Goal: Task Accomplishment & Management: Use online tool/utility

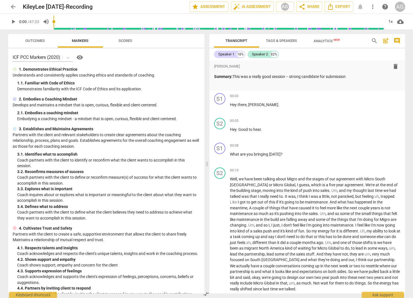
scroll to position [205, 0]
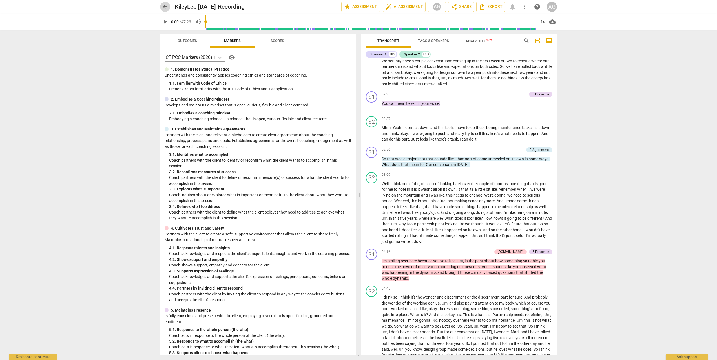
click at [164, 7] on span "arrow_back" at bounding box center [165, 6] width 7 height 7
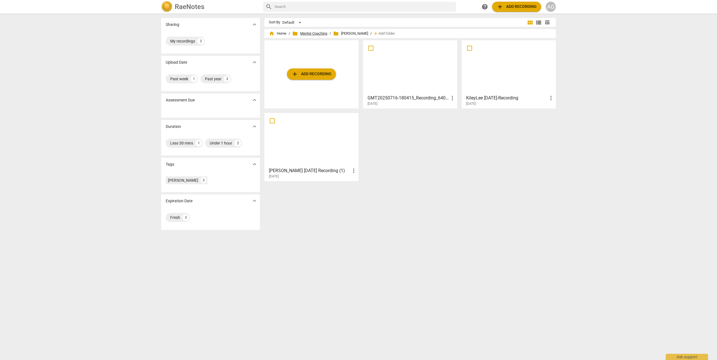
click at [314, 32] on span "folder Mentor Coaching" at bounding box center [309, 34] width 35 height 6
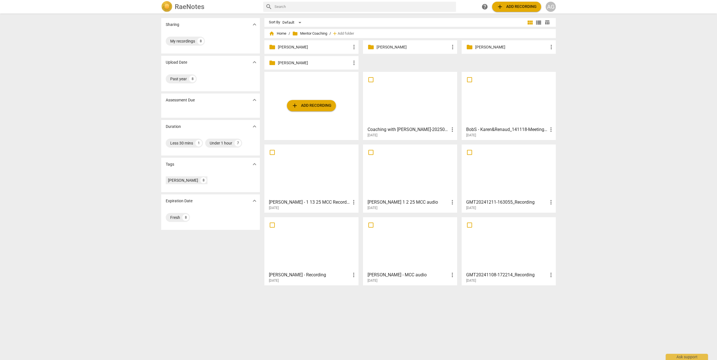
click at [382, 46] on p "[PERSON_NAME]" at bounding box center [412, 47] width 73 height 6
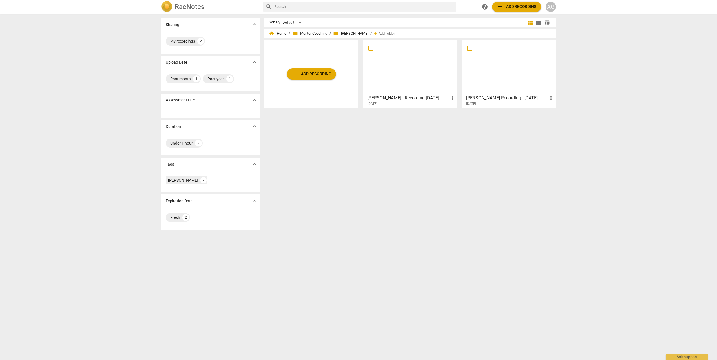
click at [315, 34] on span "folder Mentor Coaching" at bounding box center [309, 34] width 35 height 6
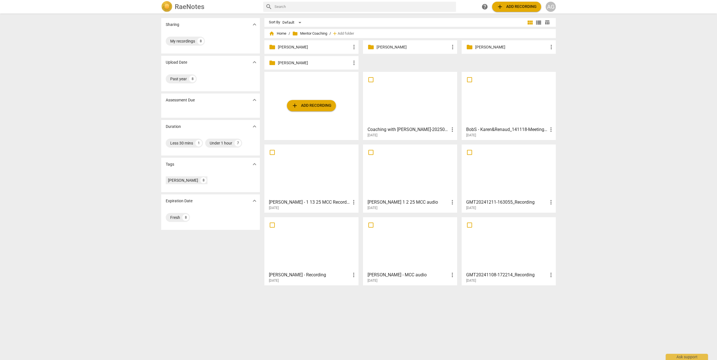
click at [304, 34] on span "folder Mentor Coaching" at bounding box center [309, 34] width 35 height 6
click at [280, 34] on span "home Home" at bounding box center [277, 34] width 17 height 6
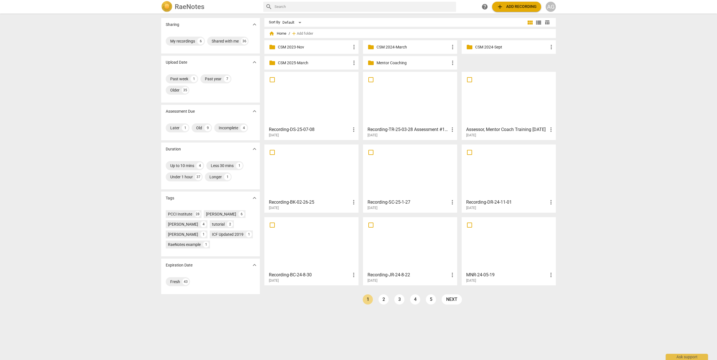
click at [399, 63] on p "Mentor Coaching" at bounding box center [412, 63] width 73 height 6
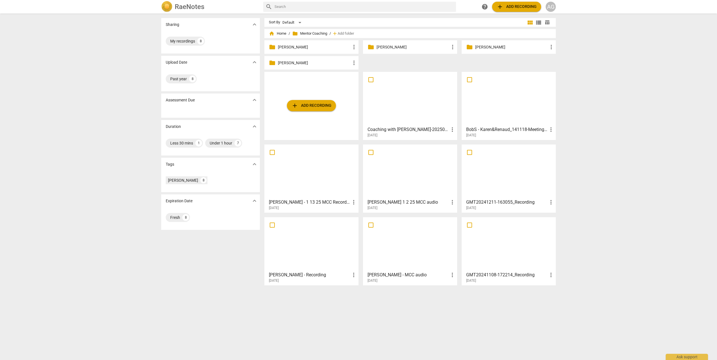
click at [409, 45] on p "[PERSON_NAME]" at bounding box center [412, 47] width 73 height 6
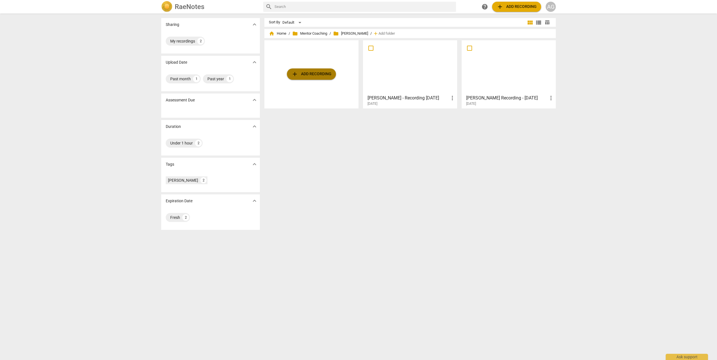
click at [323, 74] on span "add Add recording" at bounding box center [311, 74] width 40 height 7
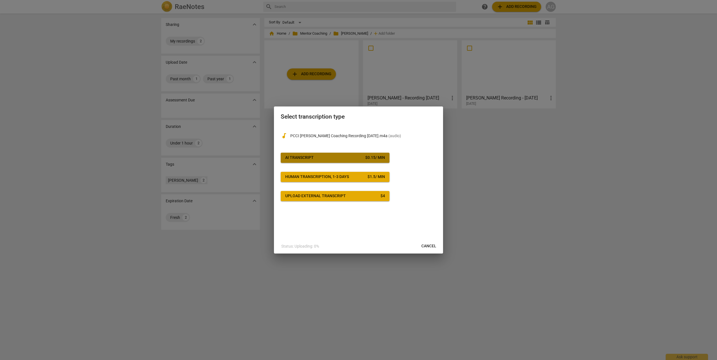
click at [320, 159] on span "AI Transcript $ 0.15 / min" at bounding box center [335, 158] width 100 height 6
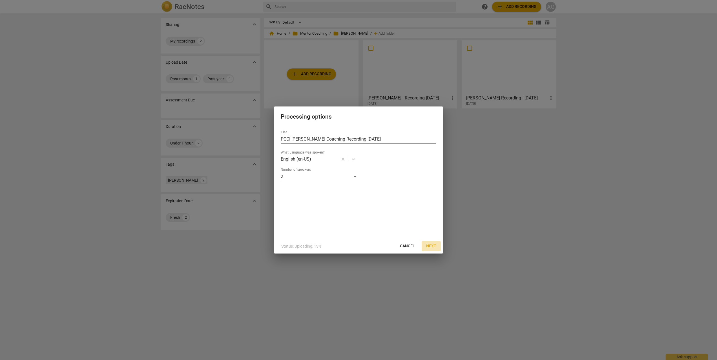
click at [413, 246] on span "Next" at bounding box center [431, 246] width 10 height 6
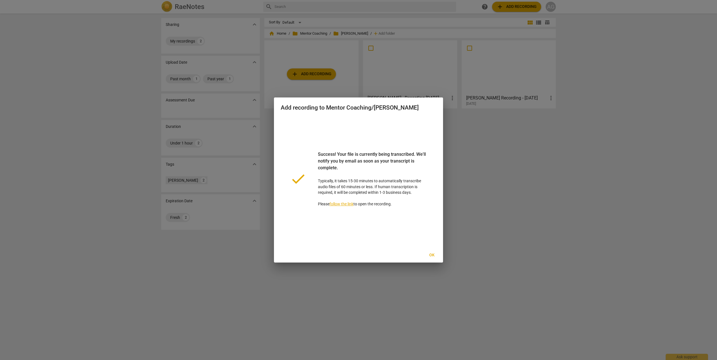
click at [413, 255] on span "Ok" at bounding box center [431, 255] width 9 height 6
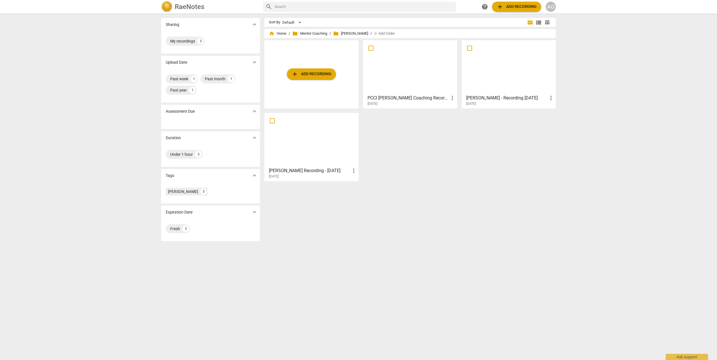
click at [314, 152] on div at bounding box center [311, 140] width 90 height 50
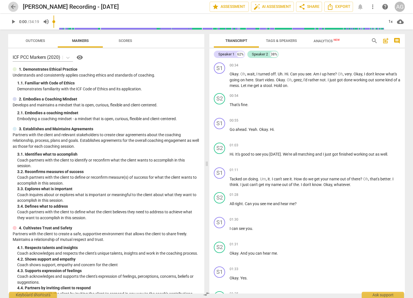
click at [13, 7] on span "arrow_back" at bounding box center [13, 6] width 7 height 7
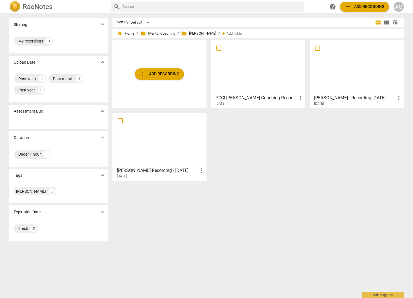
click at [251, 80] on div at bounding box center [258, 67] width 90 height 50
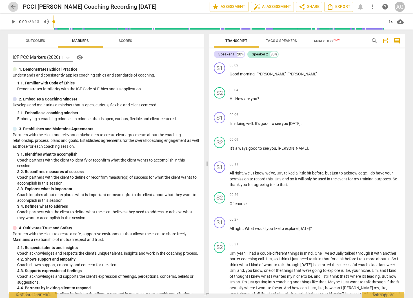
click at [10, 6] on span "arrow_back" at bounding box center [13, 6] width 10 height 7
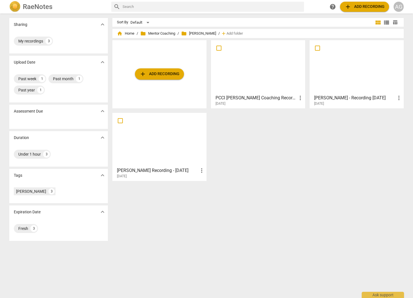
click at [159, 72] on span "add Add recording" at bounding box center [159, 74] width 40 height 7
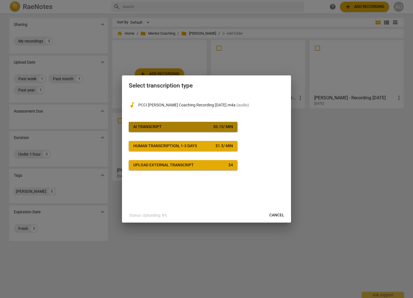
click at [158, 126] on div "AI Transcript" at bounding box center [147, 127] width 28 height 6
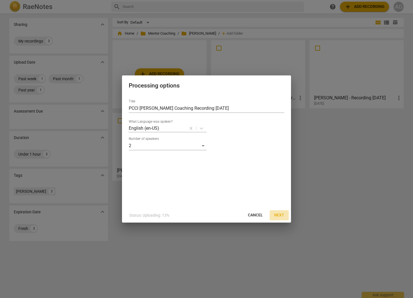
click at [280, 212] on button "Next" at bounding box center [279, 215] width 19 height 10
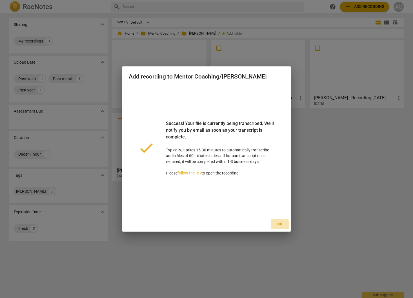
click at [280, 225] on span "Ok" at bounding box center [279, 225] width 9 height 6
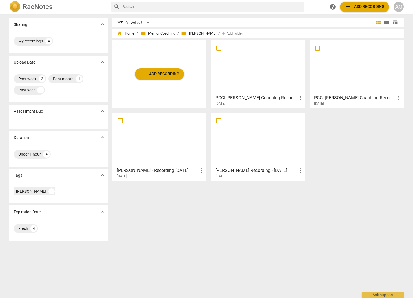
click at [271, 96] on h3 "PCCI [PERSON_NAME] Coaching Recording [DATE]" at bounding box center [256, 98] width 81 height 7
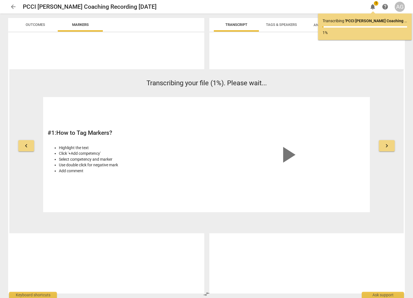
drag, startPoint x: 46, startPoint y: -3, endPoint x: 44, endPoint y: -10, distance: 7.8
click at [44, 0] on html "arrow_back PCCI [PERSON_NAME] Coaching Recording [DATE] edit notifications 1 he…" at bounding box center [206, 0] width 413 height 0
